Goal: Transaction & Acquisition: Purchase product/service

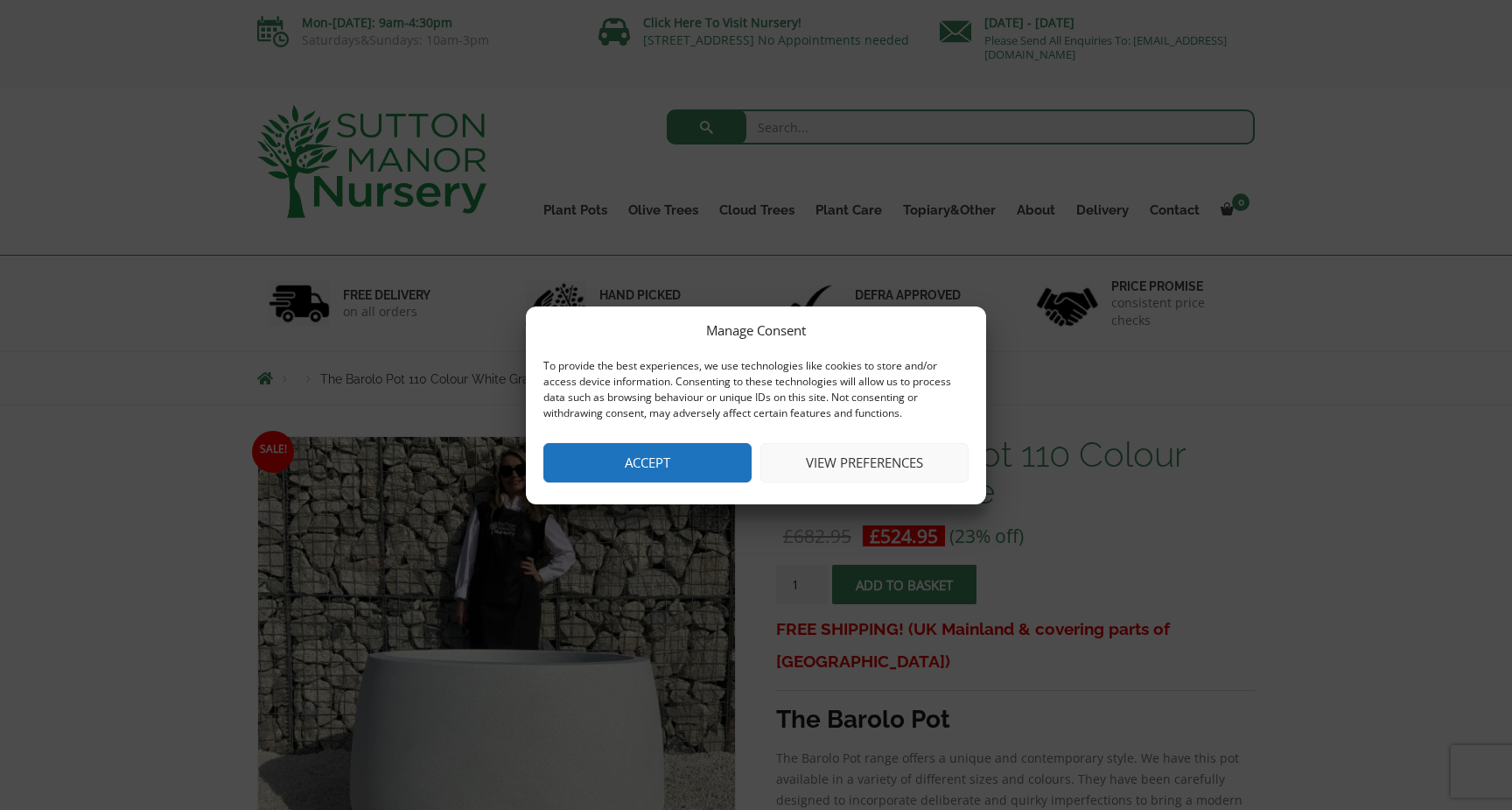
click at [725, 473] on button "Accept" at bounding box center [648, 463] width 208 height 39
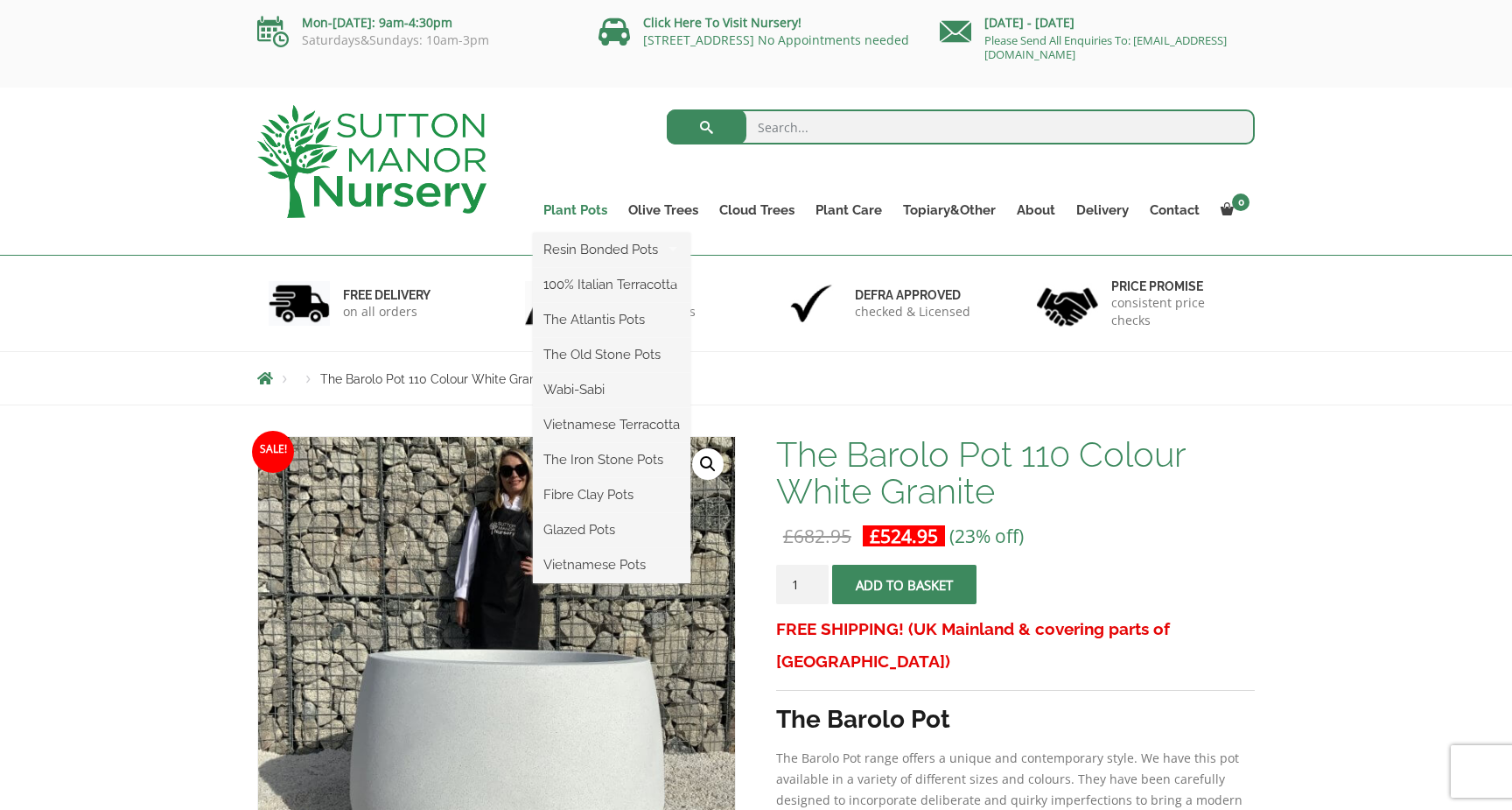
click at [583, 209] on link "Plant Pots" at bounding box center [575, 210] width 85 height 24
click at [602, 564] on link "Vietnamese Pots" at bounding box center [612, 564] width 158 height 26
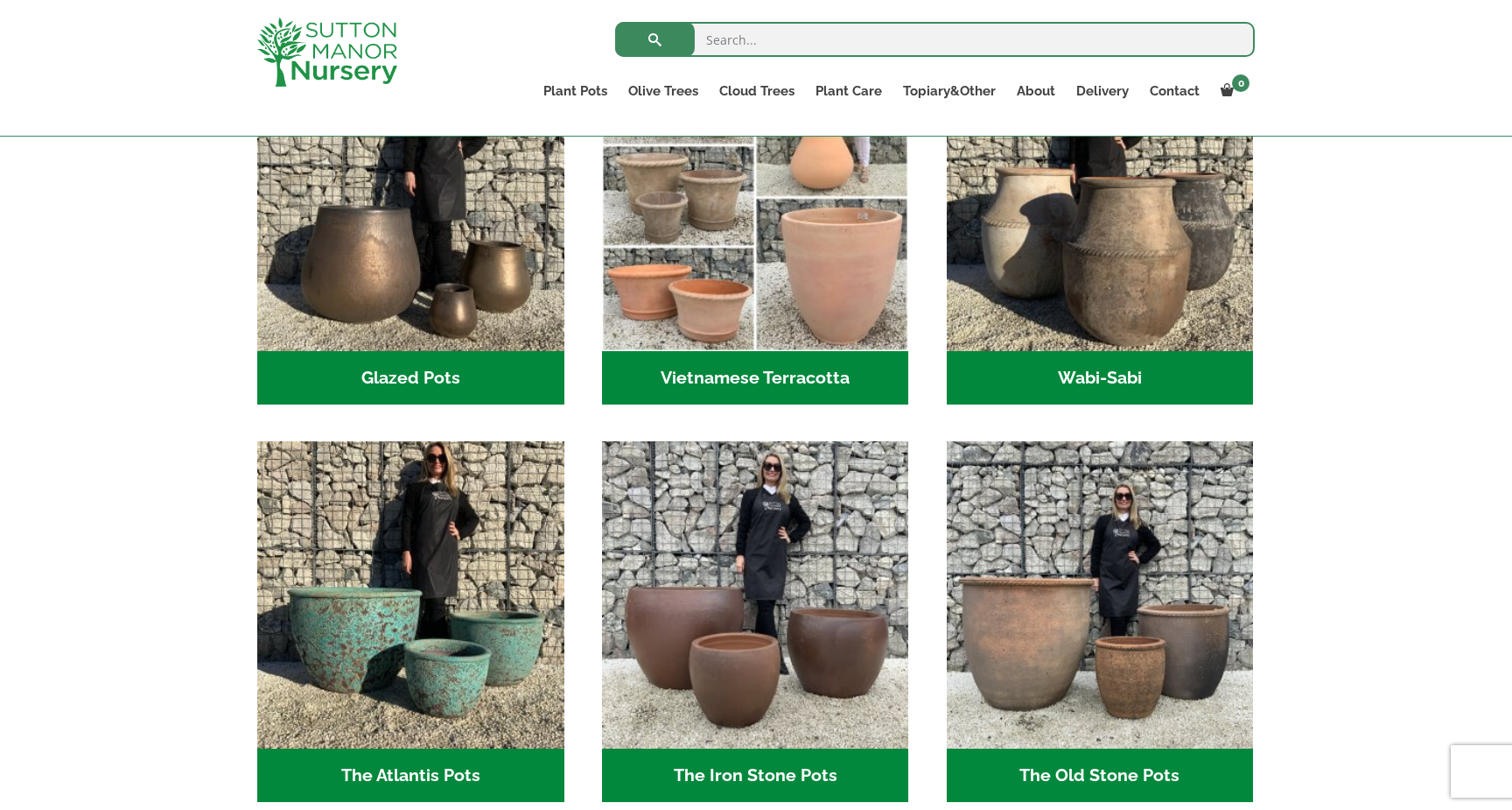
scroll to position [624, 0]
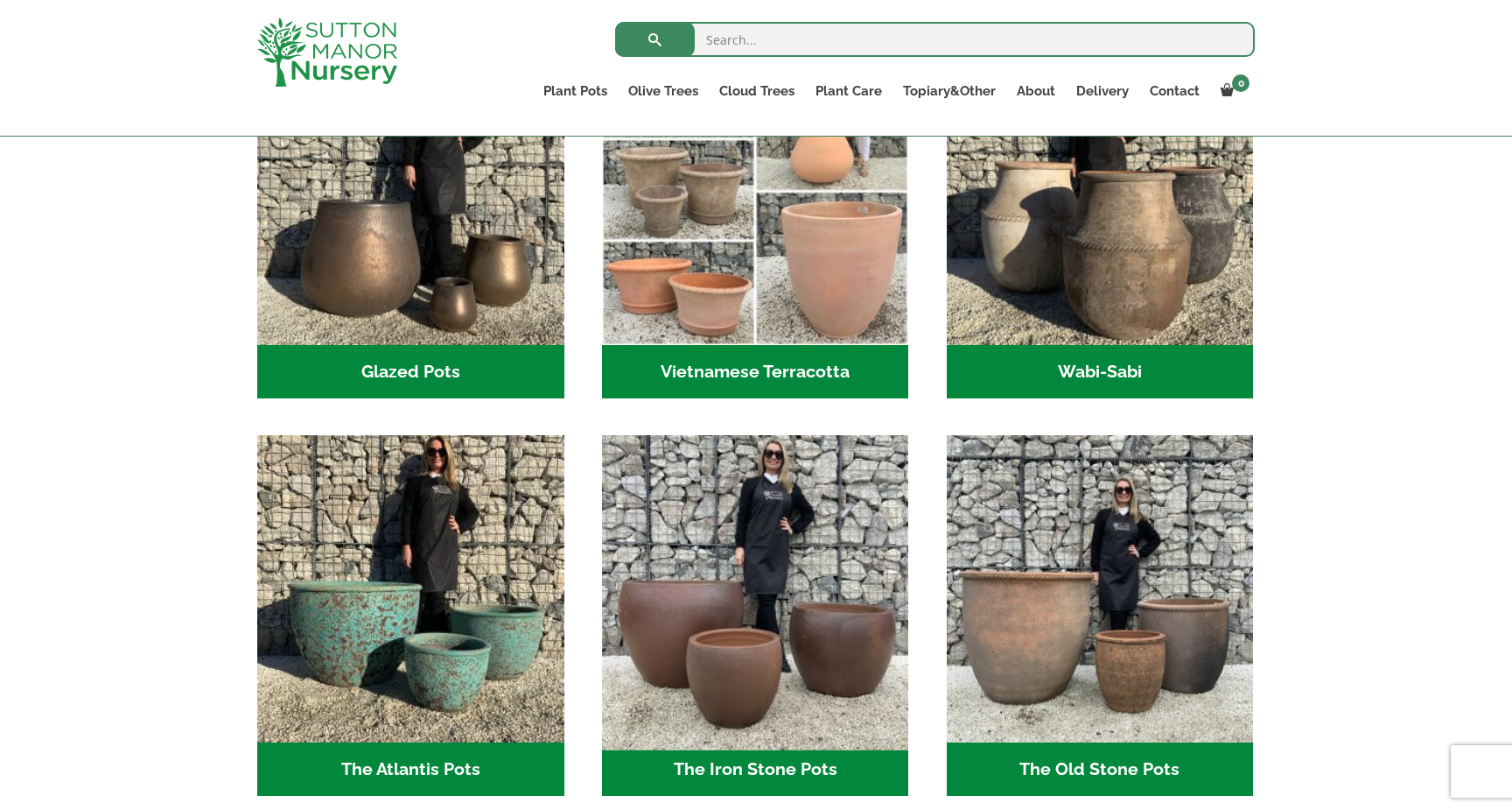
click at [762, 564] on img "Visit product category The Iron Stone Pots" at bounding box center [755, 589] width 322 height 323
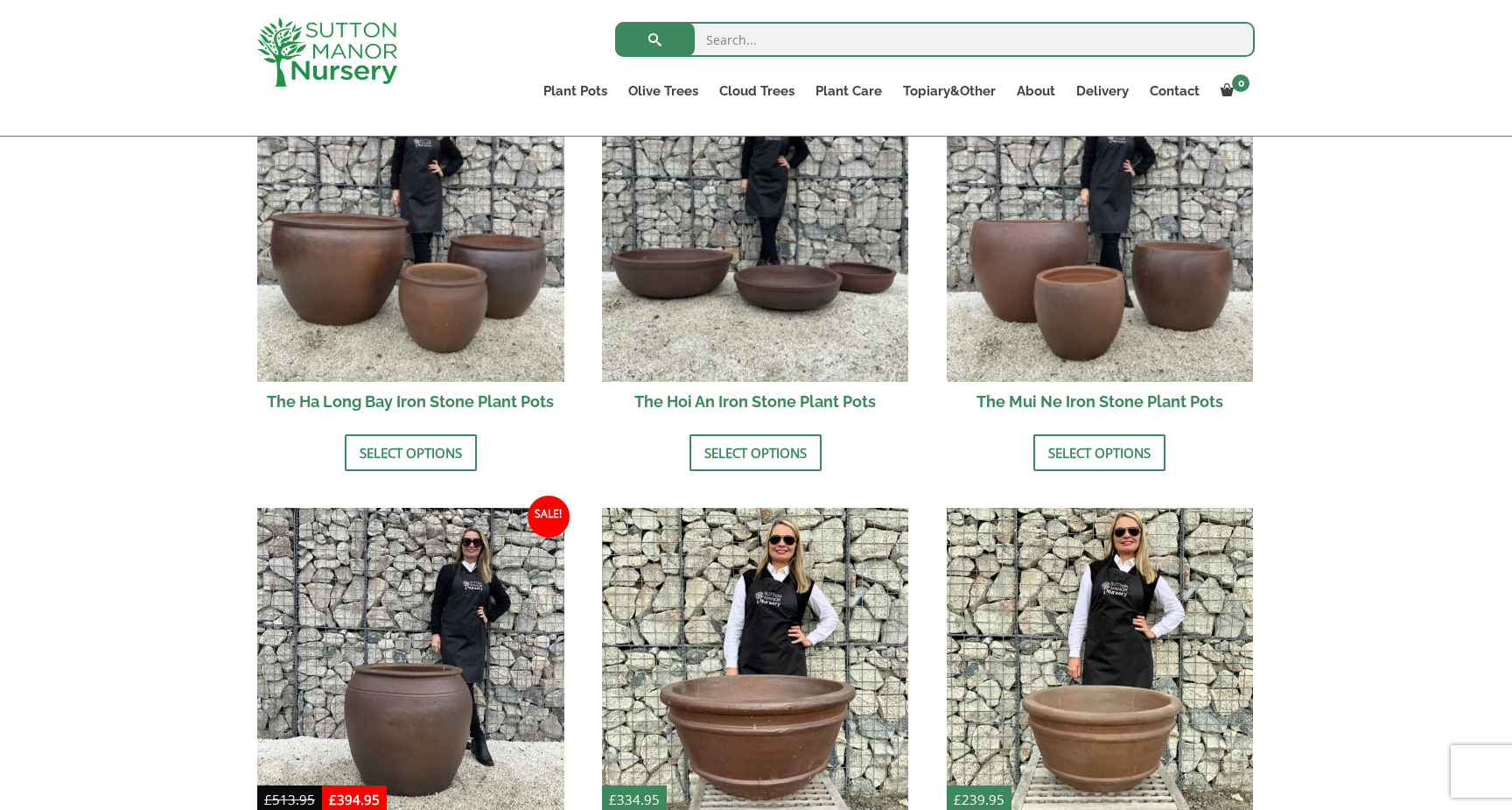
scroll to position [636, 0]
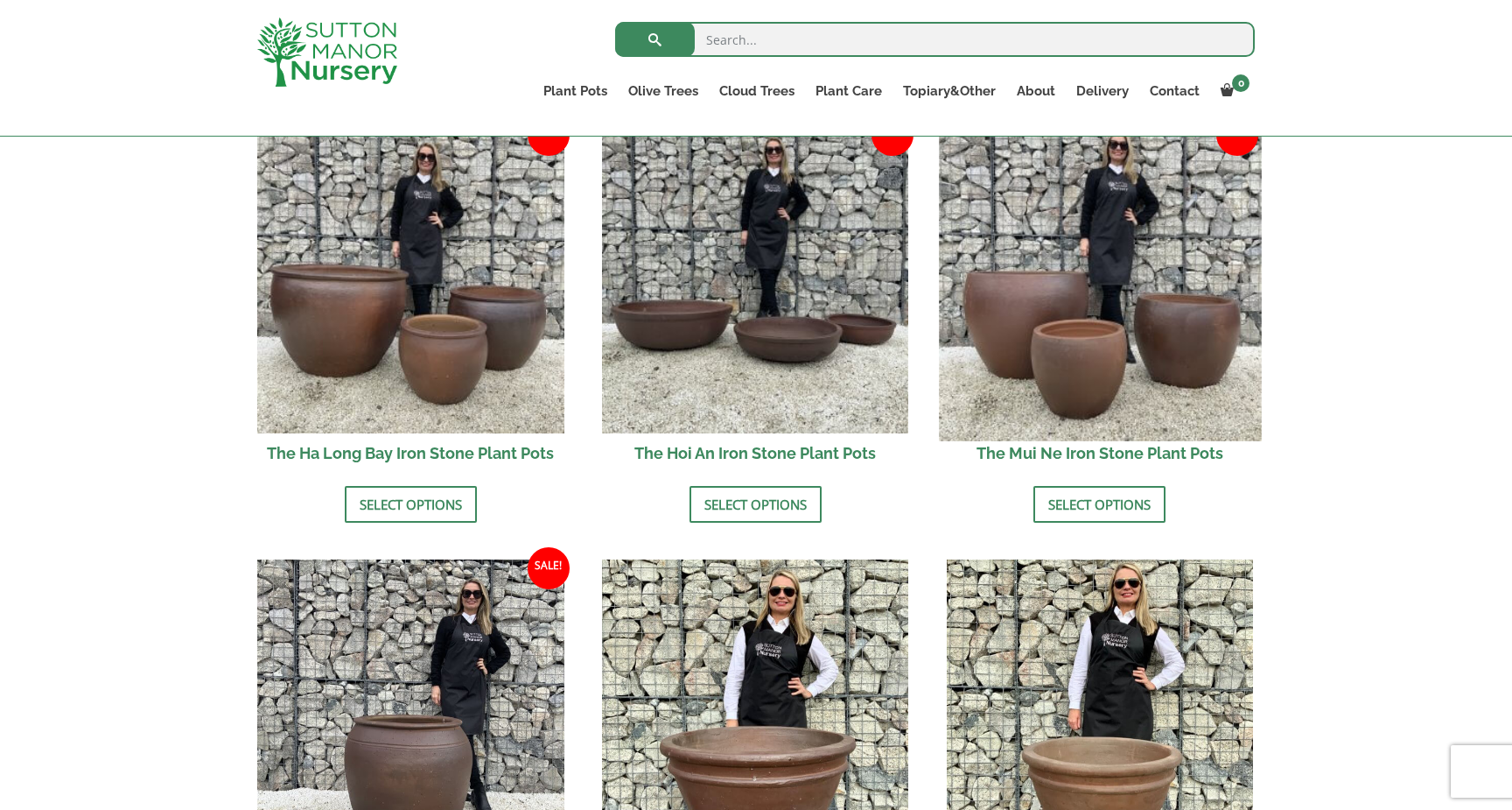
click at [1164, 329] on img at bounding box center [1100, 279] width 322 height 323
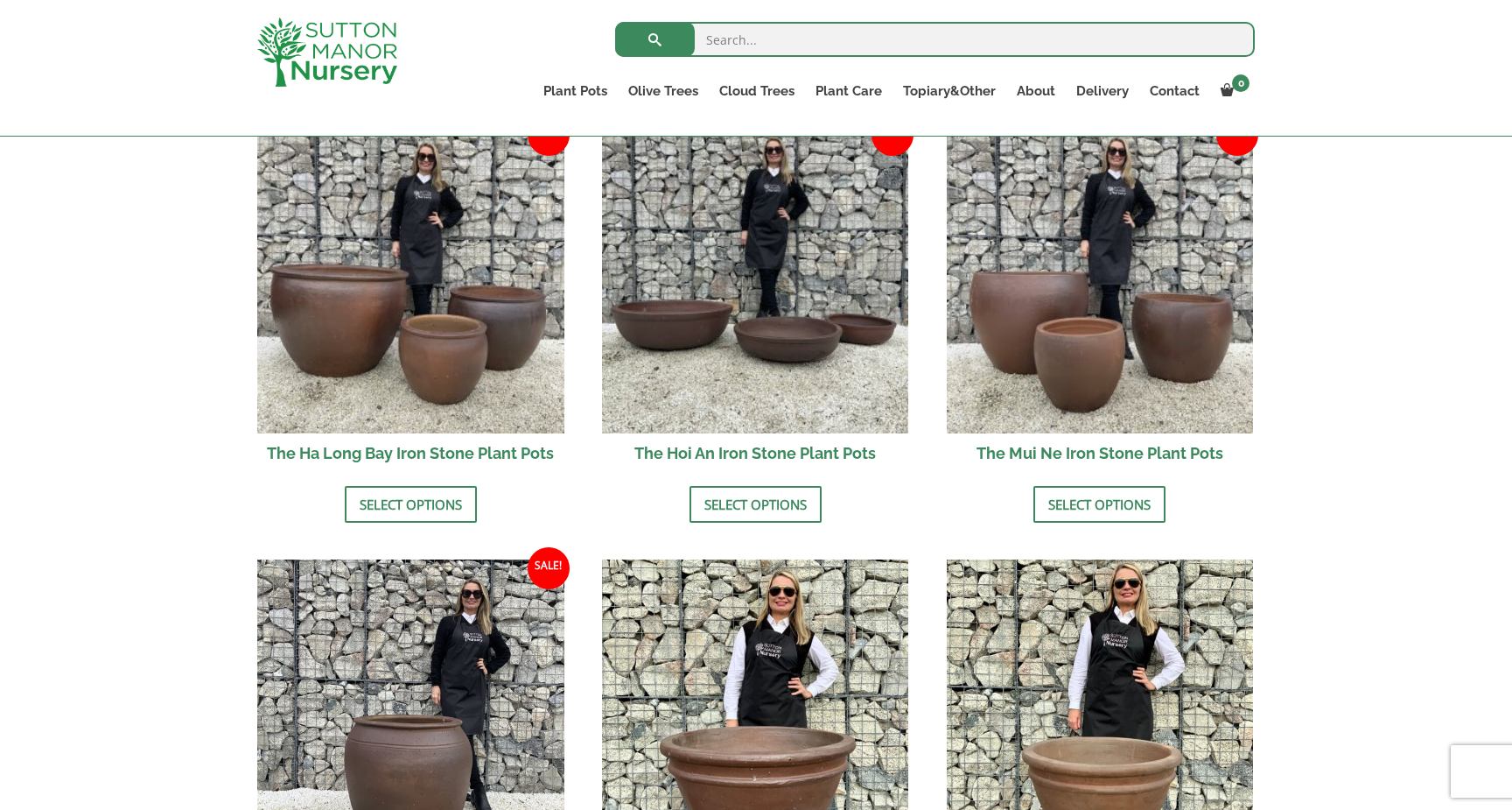
click at [133, 347] on div "Ironstone (Black Vietnamese Clay) Vietnamese artisan pottery is a tradition tha…" at bounding box center [756, 455] width 1512 height 1206
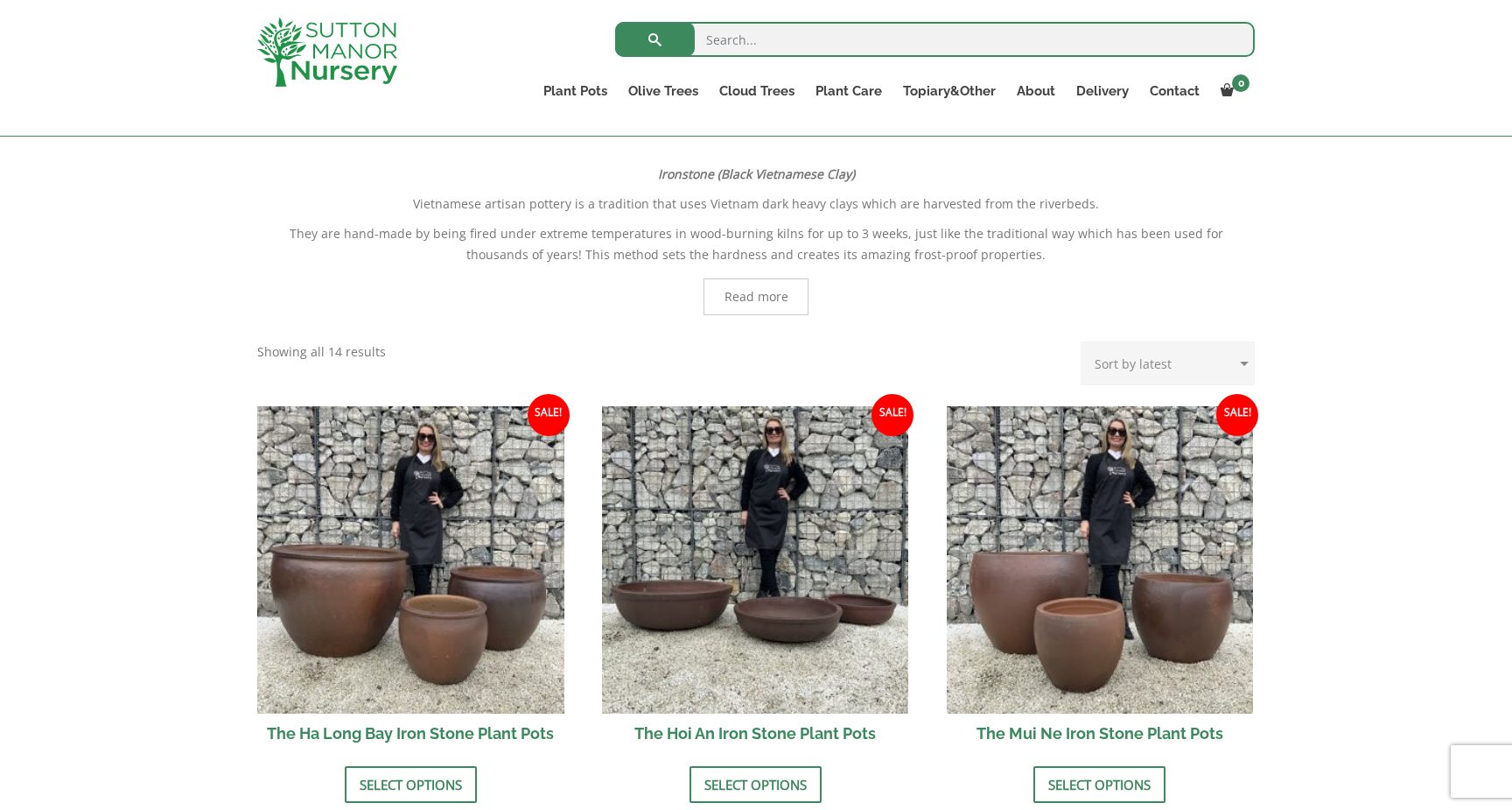
scroll to position [351, 0]
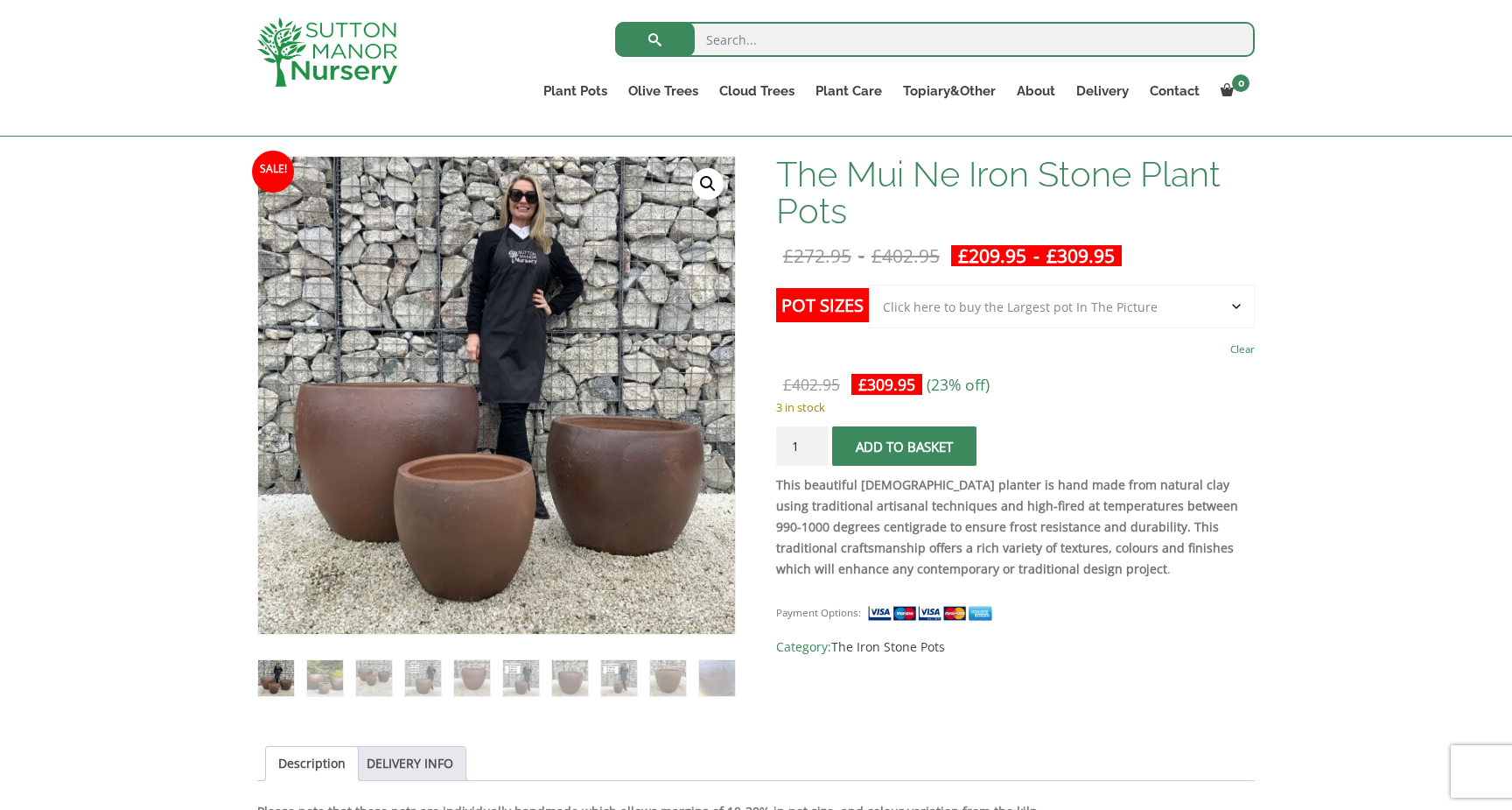
scroll to position [254, 0]
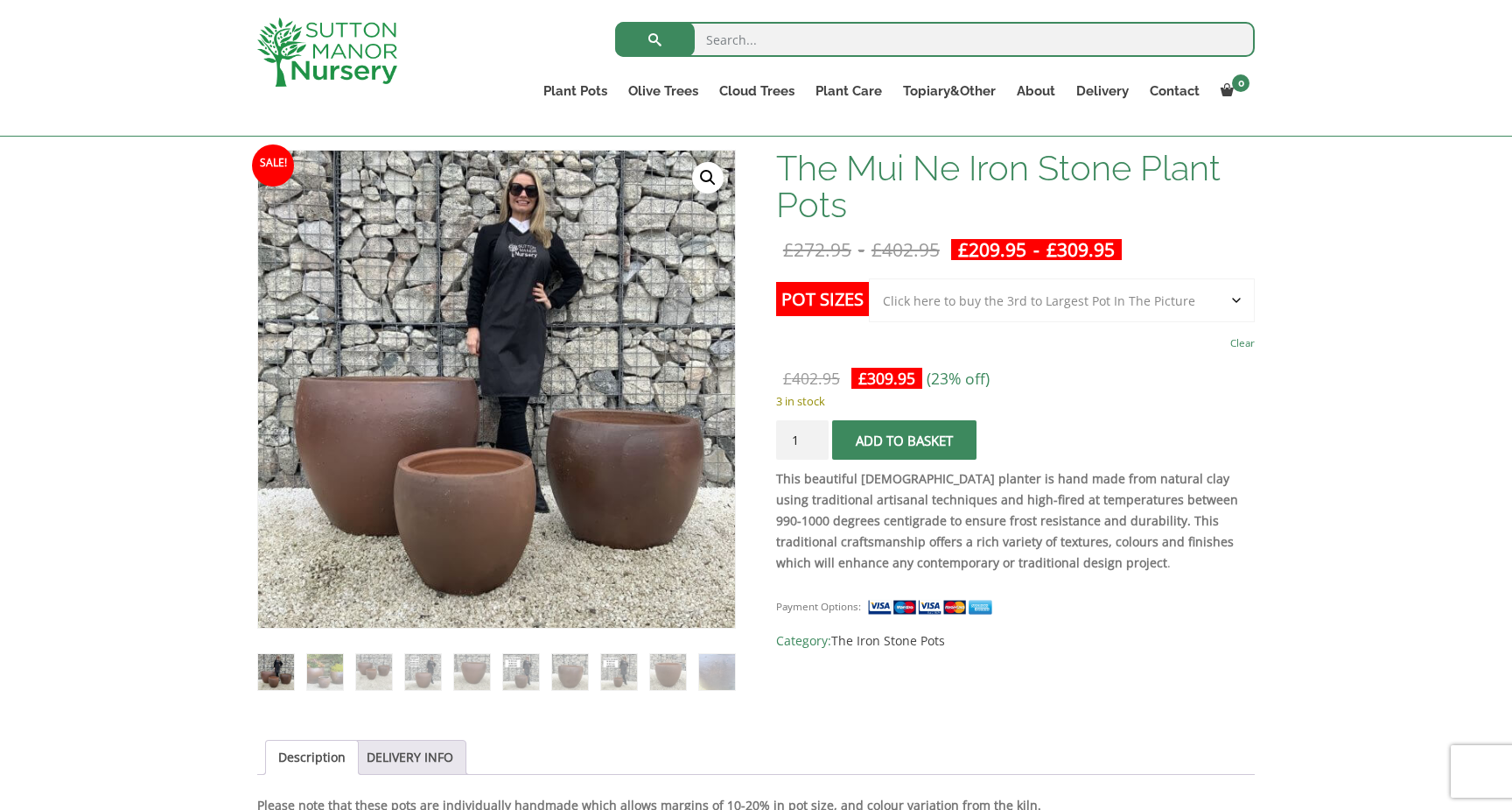
select select "Click here to buy the 3rd to Largest Pot In The Picture"
click at [479, 674] on img at bounding box center [472, 672] width 36 height 36
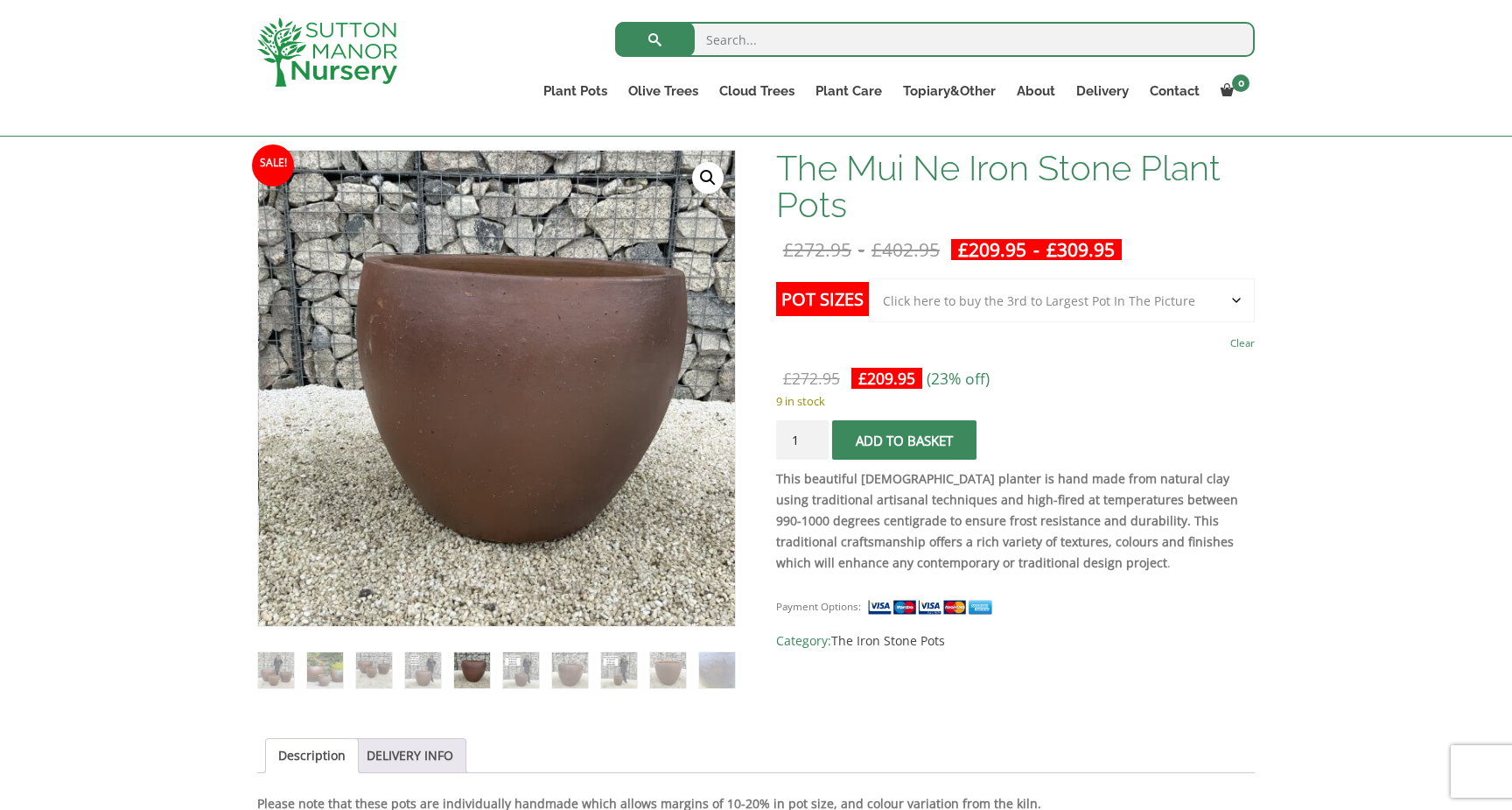
click at [548, 669] on ol at bounding box center [496, 658] width 478 height 62
click at [633, 668] on img at bounding box center [619, 670] width 36 height 36
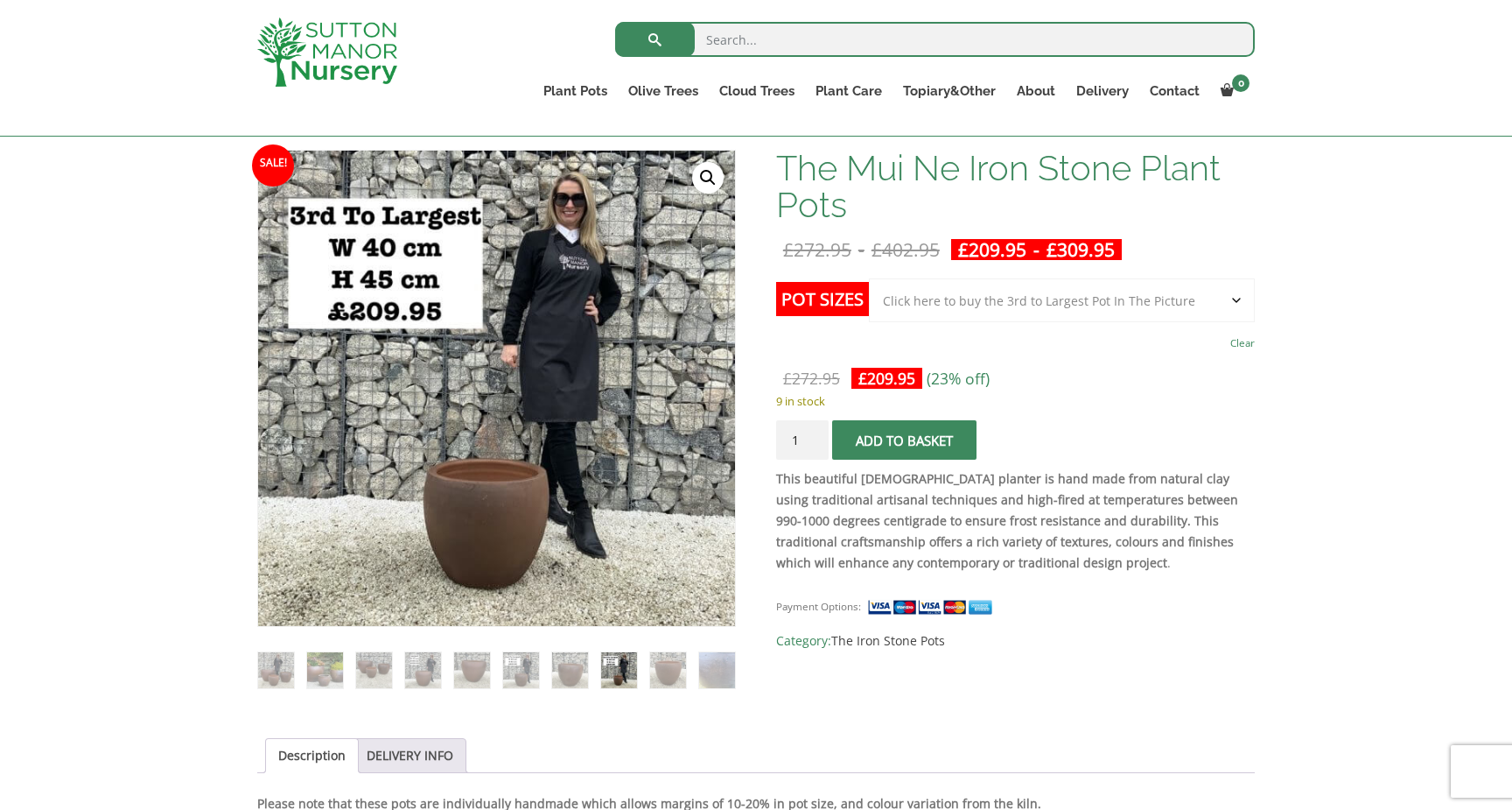
click at [696, 660] on ol at bounding box center [496, 658] width 478 height 62
click at [721, 669] on img at bounding box center [717, 670] width 36 height 36
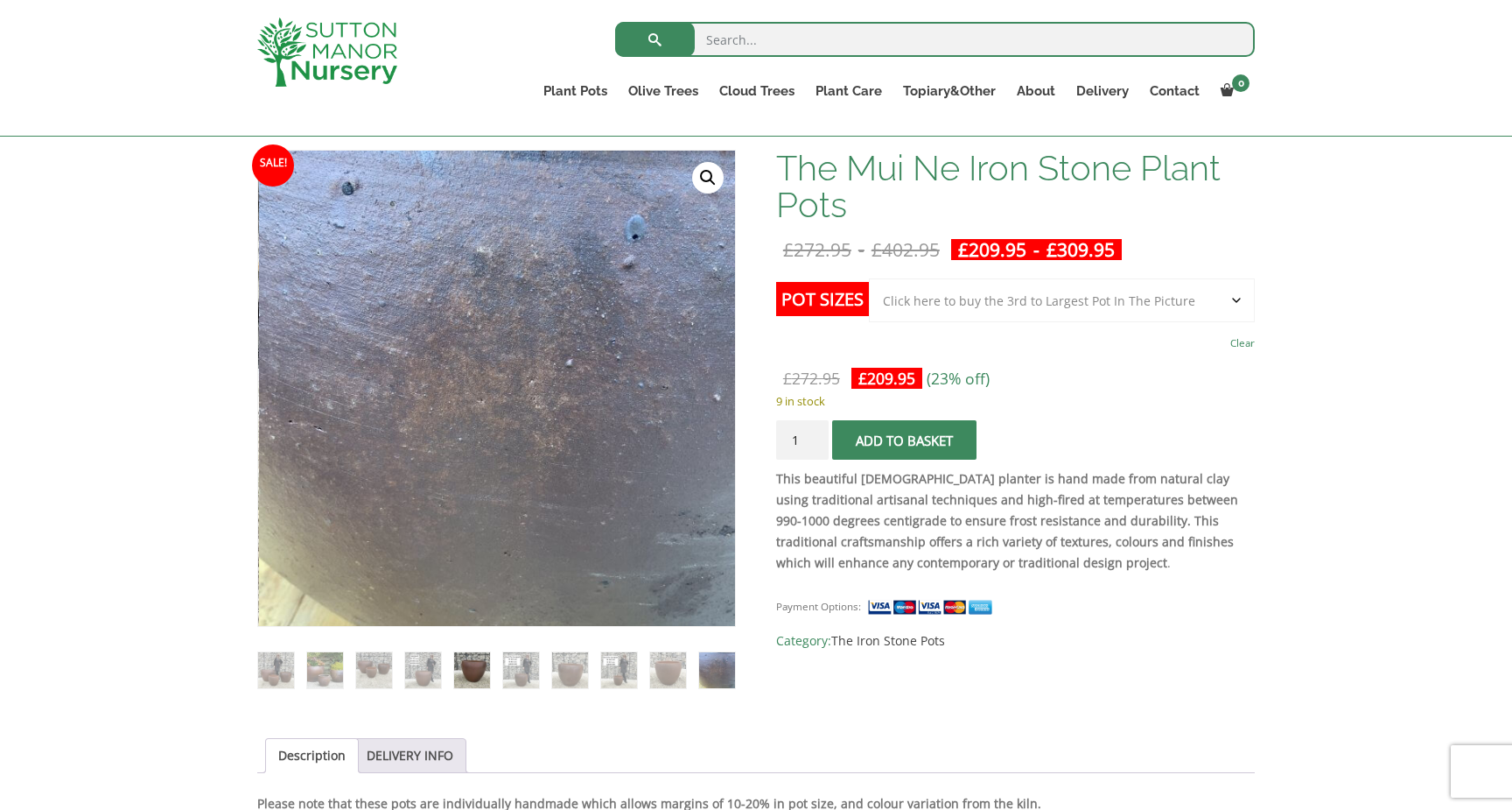
click at [478, 666] on img at bounding box center [472, 670] width 36 height 36
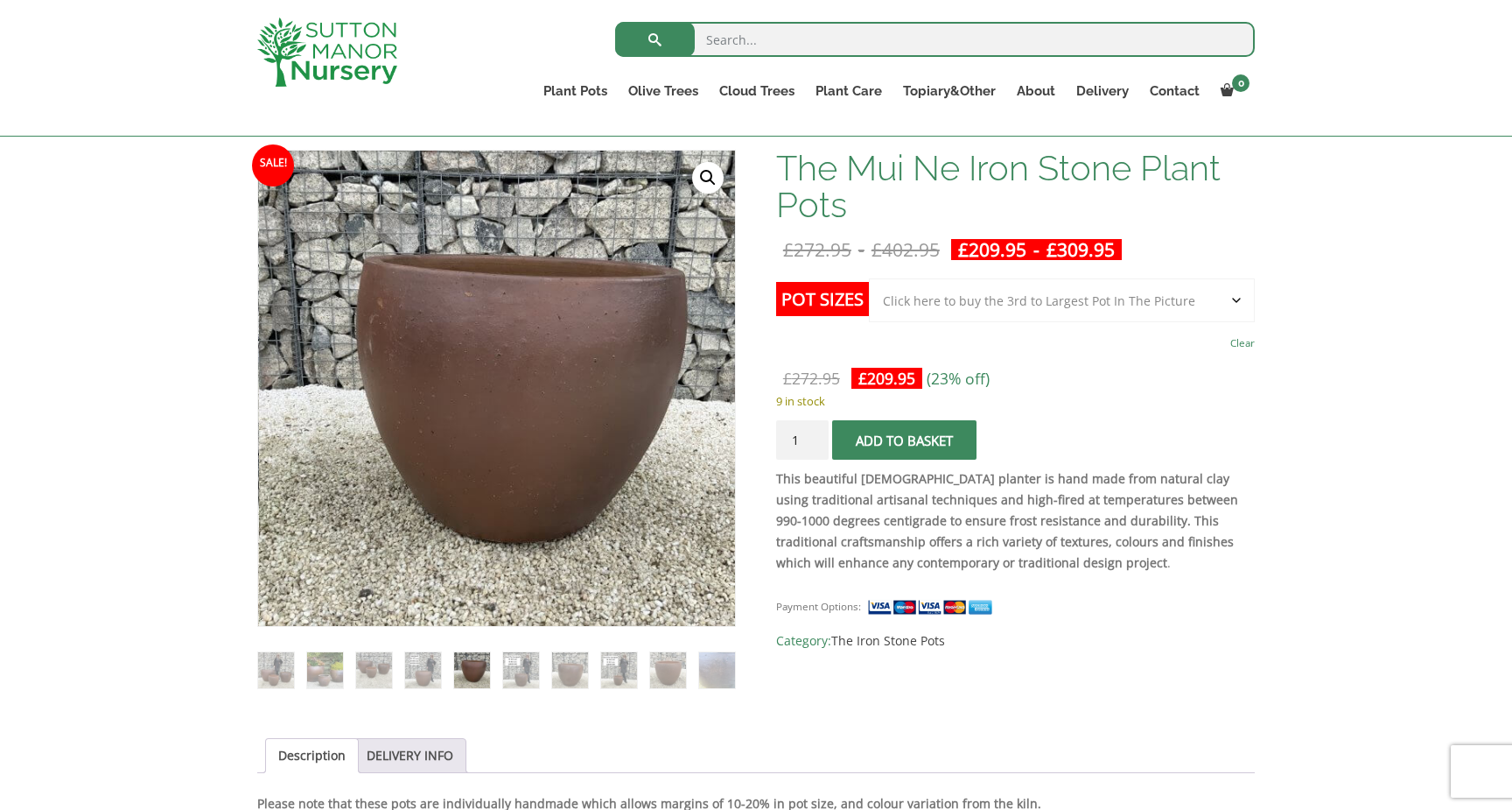
click at [449, 669] on ol at bounding box center [496, 658] width 478 height 62
